Goal: Task Accomplishment & Management: Use online tool/utility

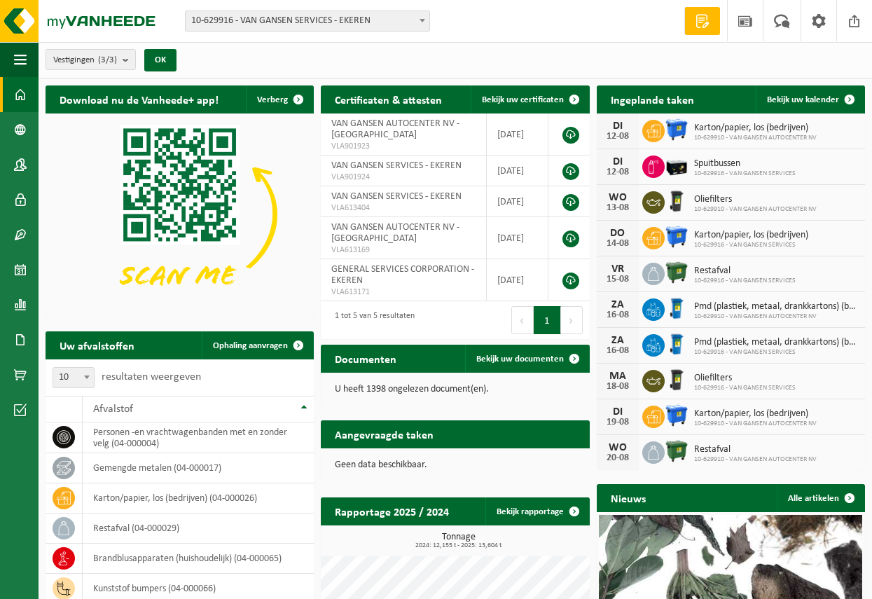
click at [379, 19] on span "10-629916 - VAN GANSEN SERVICES - EKEREN" at bounding box center [308, 21] width 244 height 20
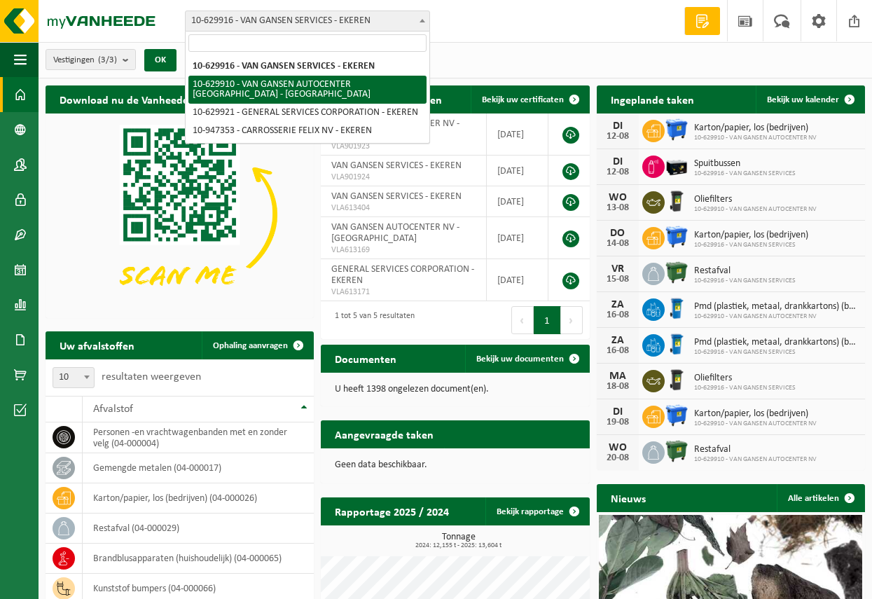
select select "3214"
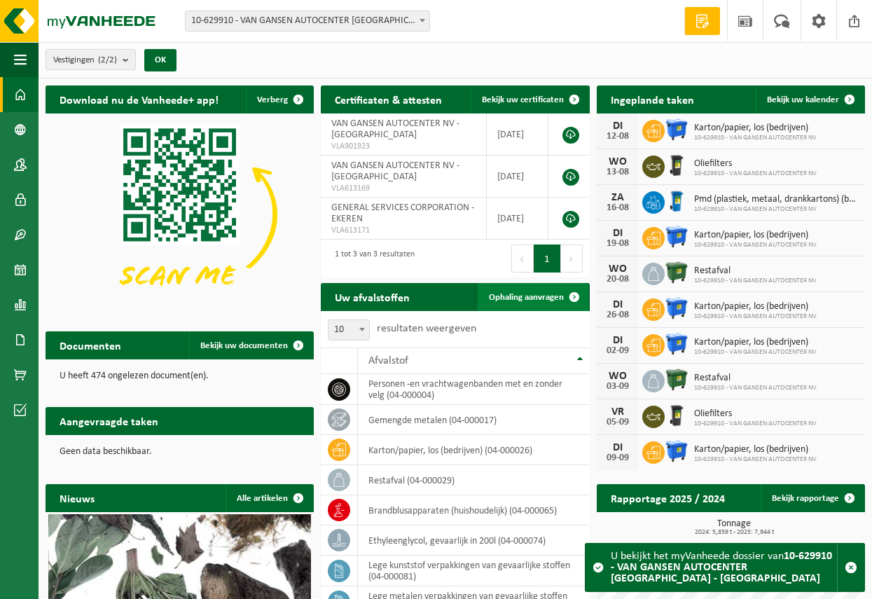
click at [514, 298] on span "Ophaling aanvragen" at bounding box center [526, 297] width 75 height 9
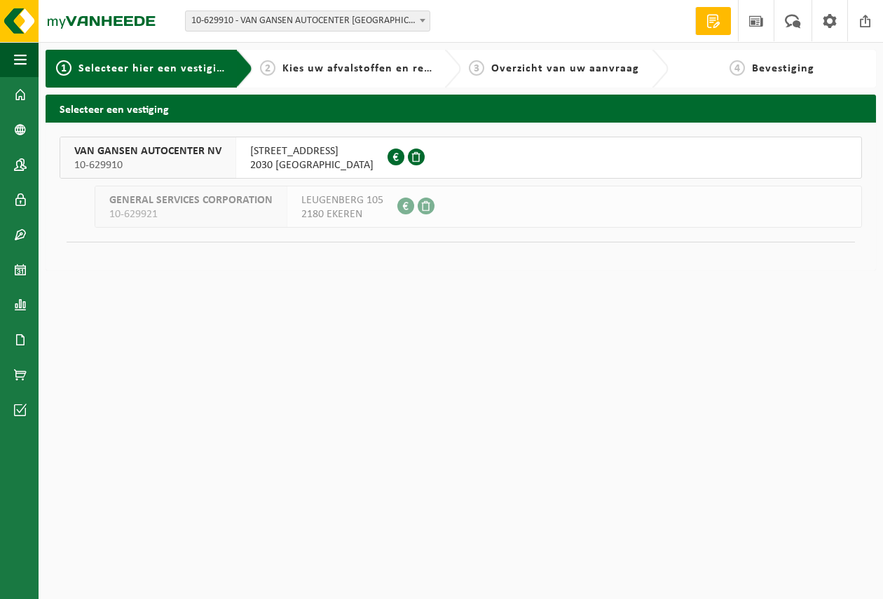
click at [197, 159] on span "10-629910" at bounding box center [147, 165] width 147 height 14
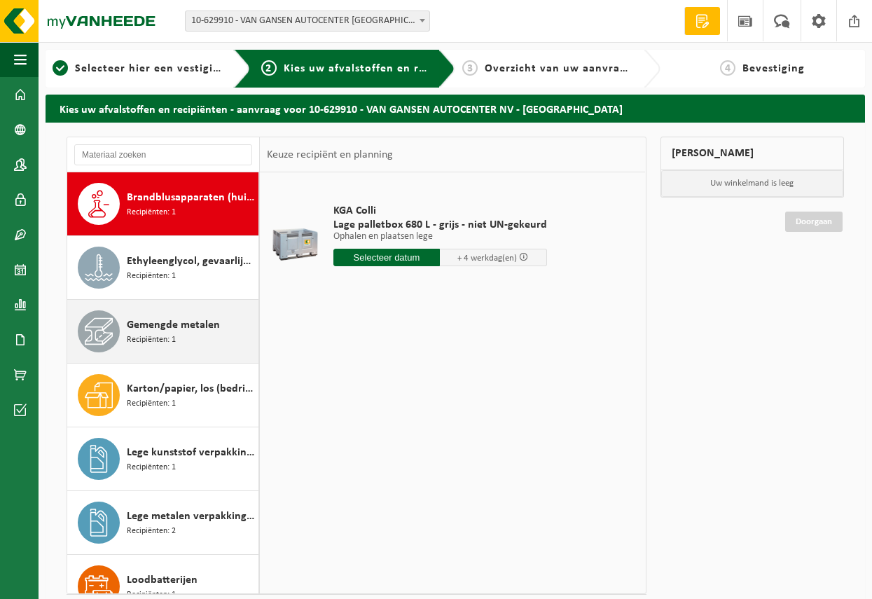
click at [205, 328] on span "Gemengde metalen" at bounding box center [173, 325] width 93 height 17
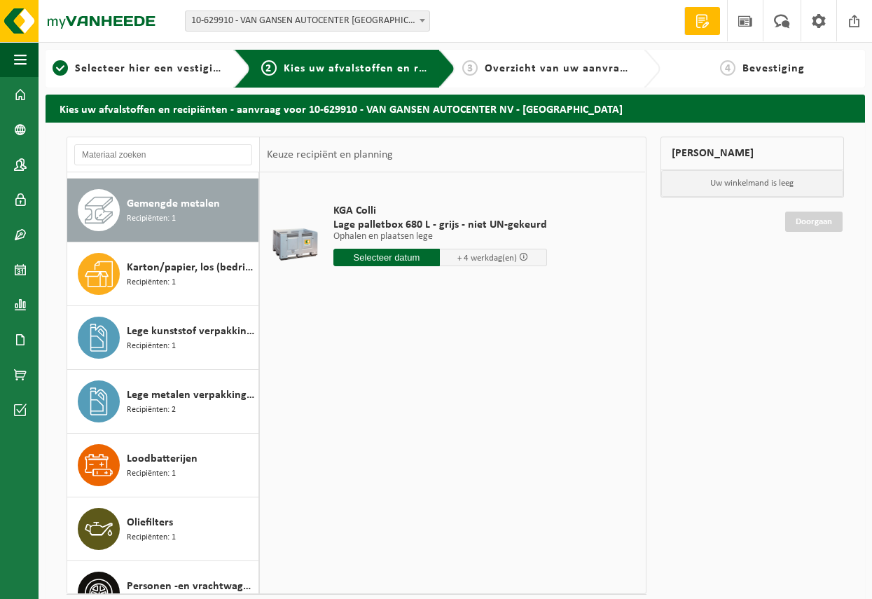
scroll to position [127, 0]
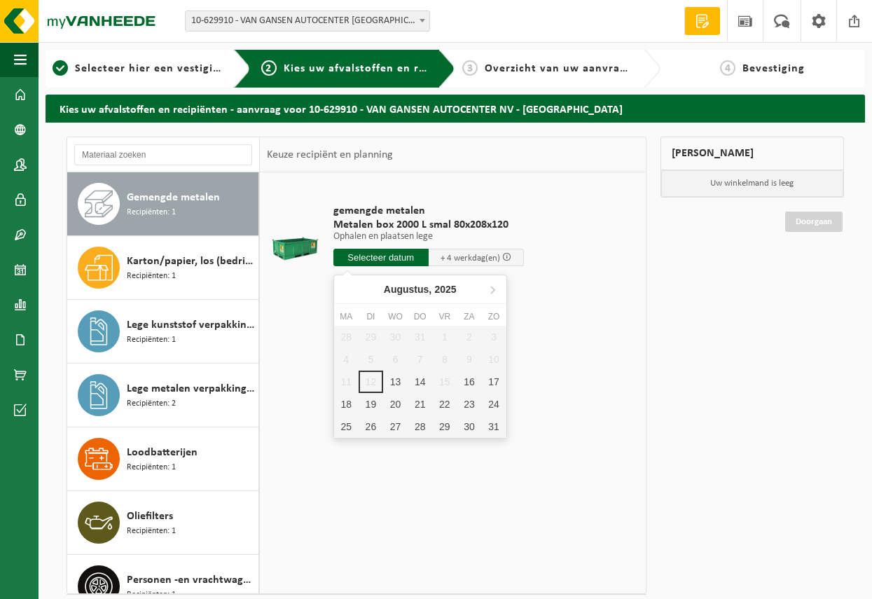
click at [412, 258] on input "text" at bounding box center [380, 258] width 95 height 18
click at [402, 382] on div "13" at bounding box center [395, 382] width 25 height 22
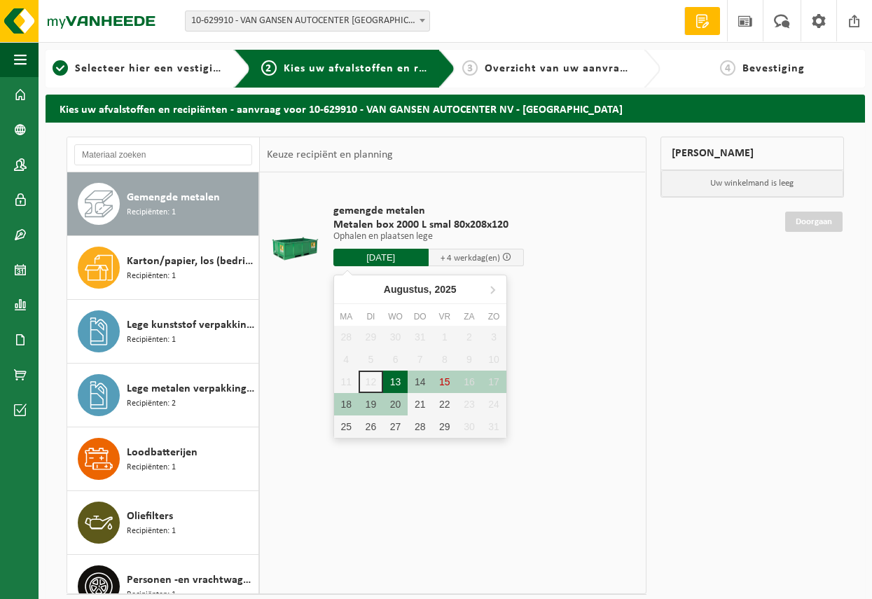
type input "Van 2025-08-13"
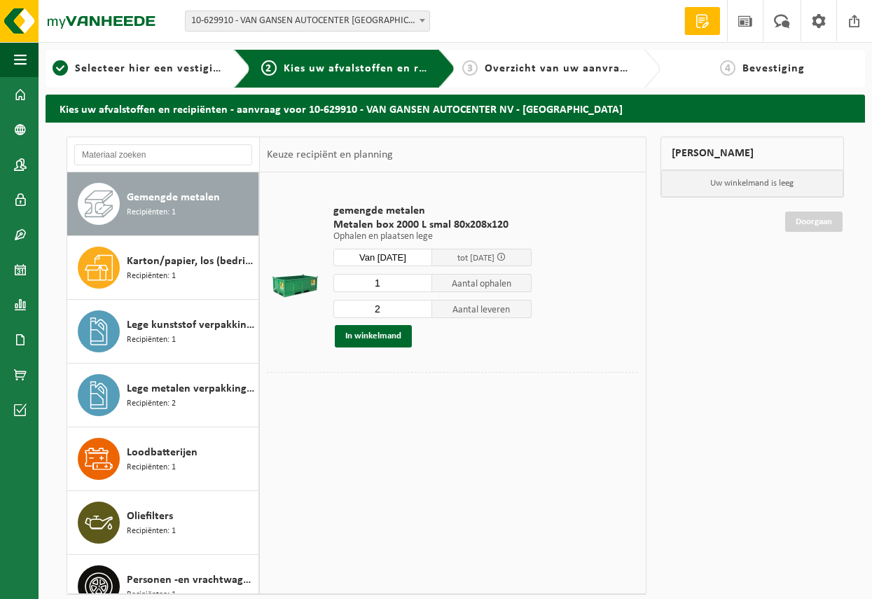
type input "1"
click at [420, 285] on input "1" at bounding box center [382, 283] width 99 height 18
type input "1"
click at [420, 311] on input "1" at bounding box center [382, 309] width 99 height 18
click at [398, 335] on button "In winkelmand" at bounding box center [373, 336] width 77 height 22
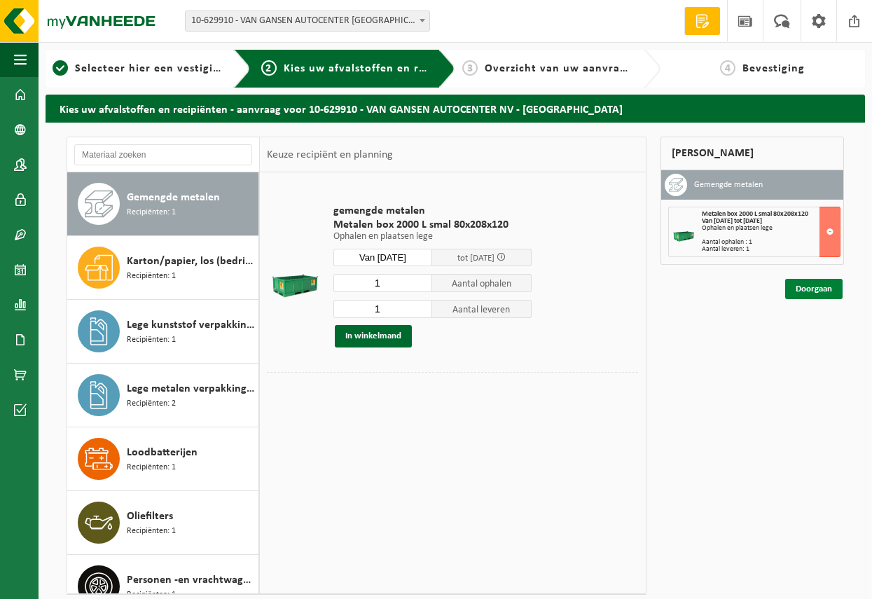
click at [816, 289] on link "Doorgaan" at bounding box center [813, 289] width 57 height 20
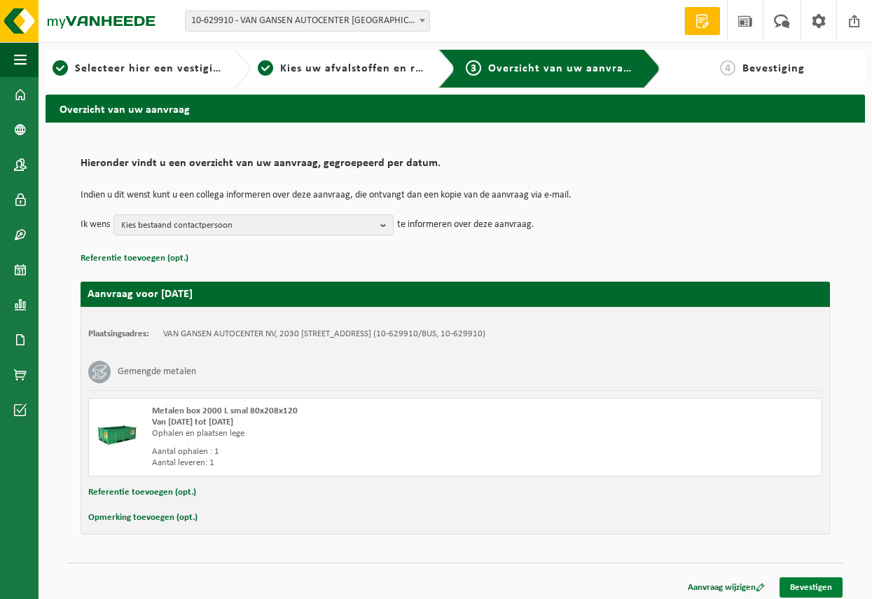
click at [813, 590] on link "Bevestigen" at bounding box center [811, 587] width 63 height 20
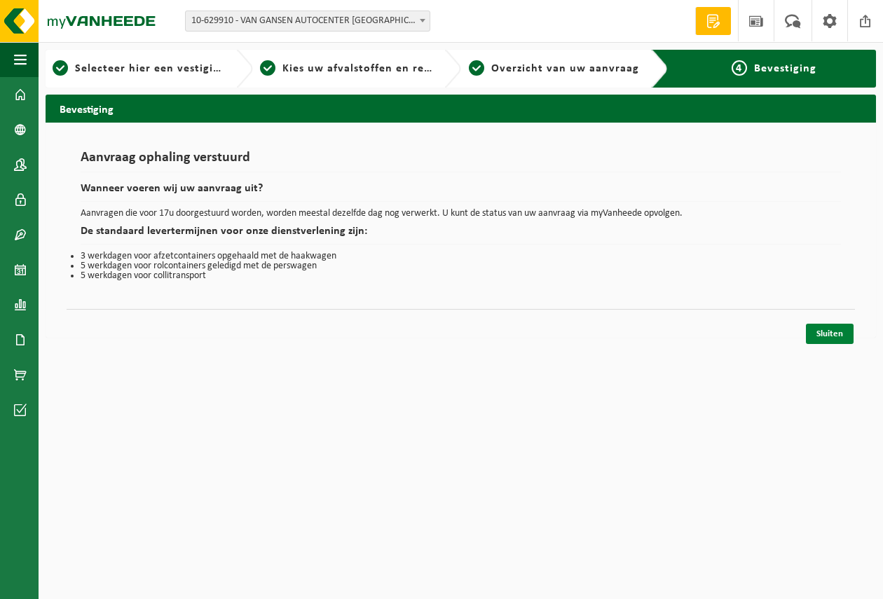
click at [824, 341] on link "Sluiten" at bounding box center [830, 334] width 48 height 20
